Goal: Transaction & Acquisition: Purchase product/service

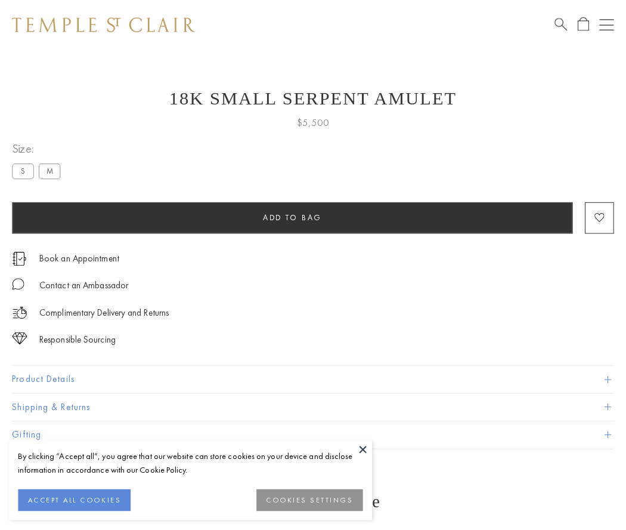
scroll to position [48, 0]
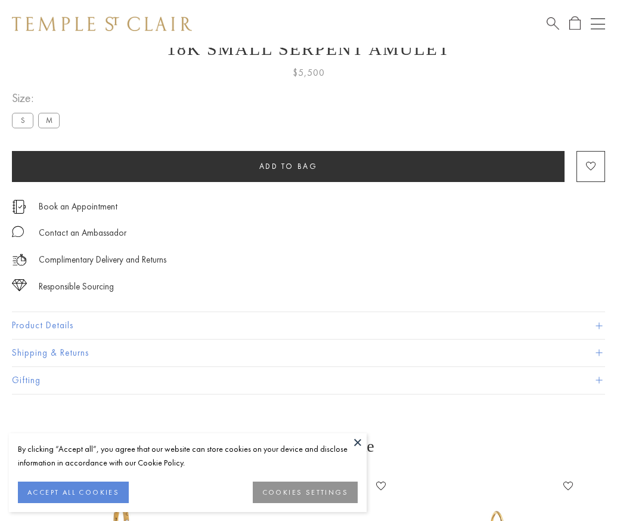
click at [288, 166] on span "Add to bag" at bounding box center [288, 166] width 58 height 10
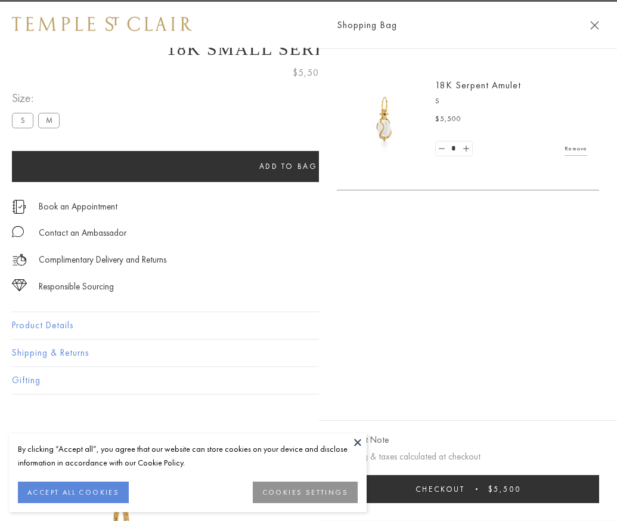
click at [597, 497] on button "Checkout $5,500" at bounding box center [468, 489] width 262 height 28
